Goal: Navigation & Orientation: Find specific page/section

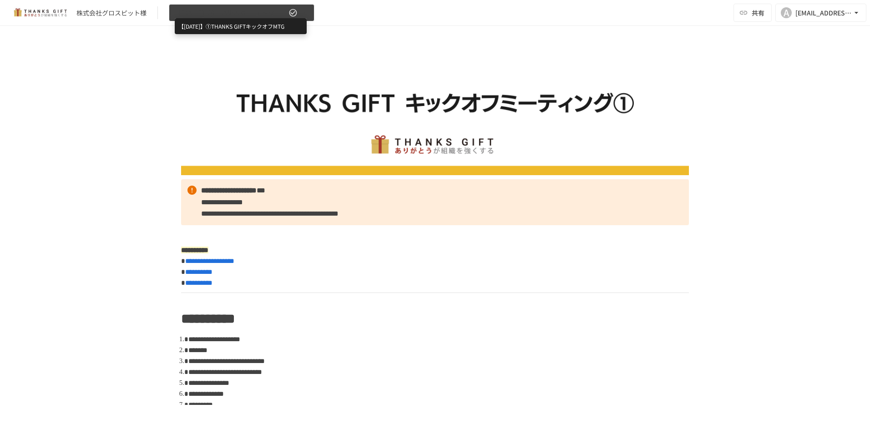
click at [249, 17] on span "【[DATE]】①THANKS GIFTキックオフMTG" at bounding box center [231, 12] width 112 height 11
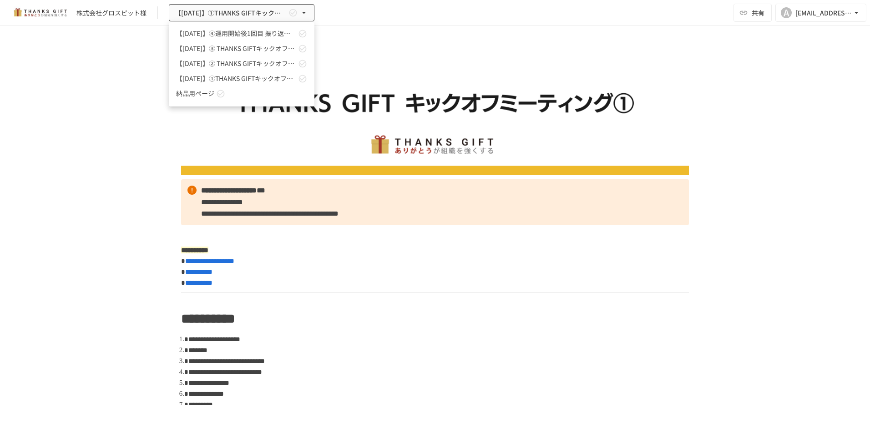
click at [244, 58] on link "【[DATE]】② THANKS GIFTキックオフMTG" at bounding box center [242, 63] width 146 height 15
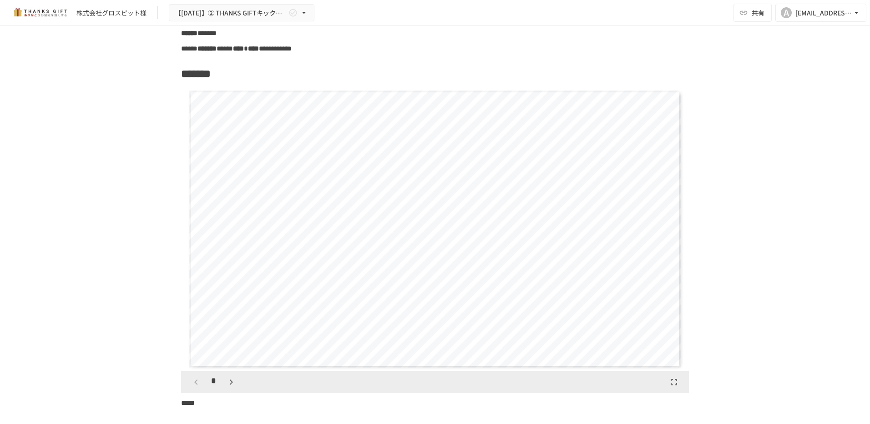
scroll to position [5590, 0]
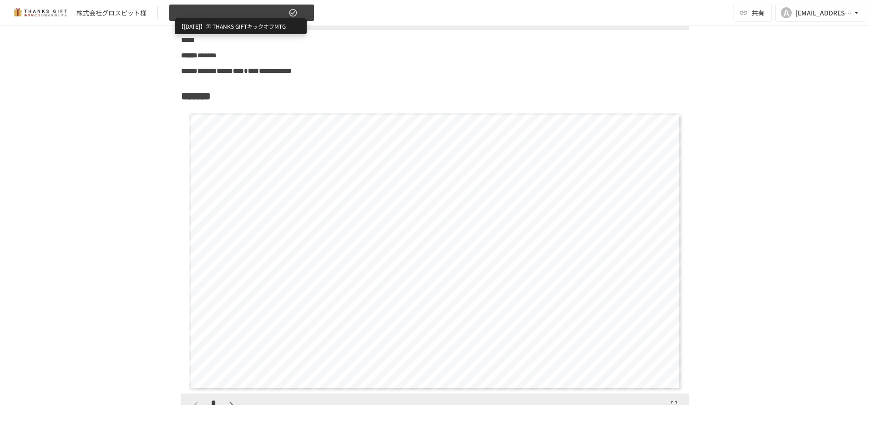
click at [273, 16] on span "【[DATE]】② THANKS GIFTキックオフMTG" at bounding box center [231, 12] width 112 height 11
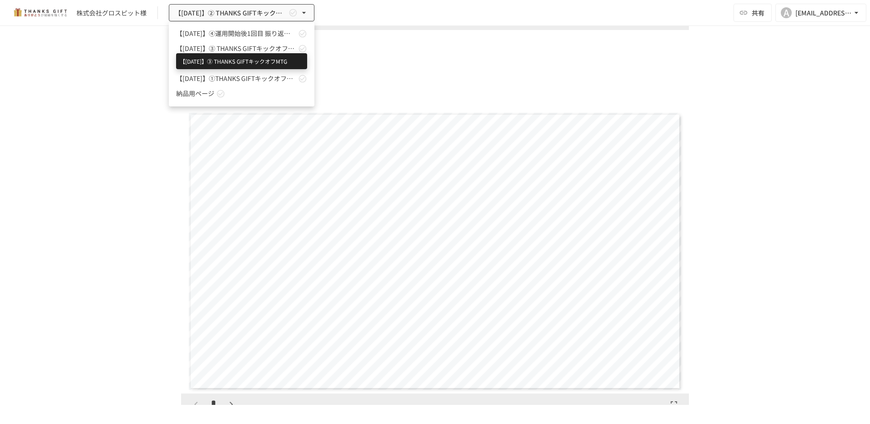
click at [252, 49] on span "【[DATE]】➂ THANKS GIFTキックオフMTG" at bounding box center [236, 49] width 120 height 10
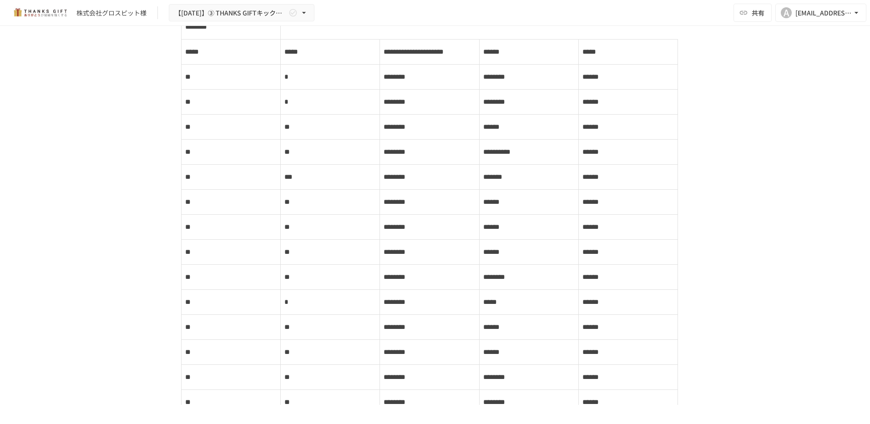
scroll to position [1162, 0]
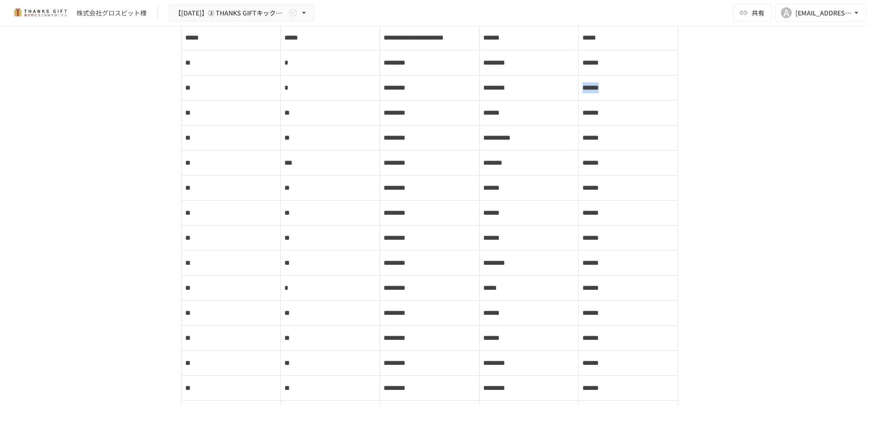
drag, startPoint x: 579, startPoint y: 112, endPoint x: 611, endPoint y: 115, distance: 32.1
click at [611, 94] on p "******" at bounding box center [629, 88] width 92 height 12
